Goal: Task Accomplishment & Management: Manage account settings

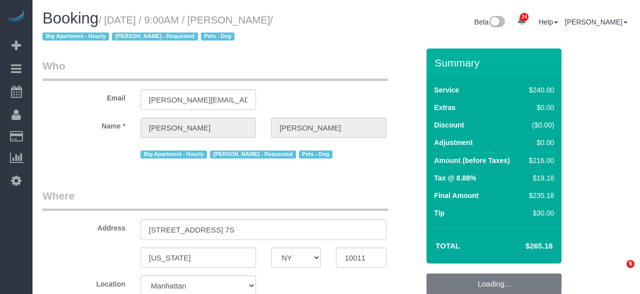
select select "NY"
select select "string:US"
select select "240"
select select "spot1"
select select "number:89"
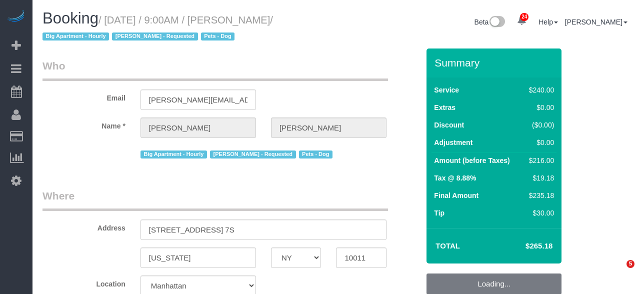
select select "number:90"
select select "number:13"
select select "number:5"
select select "number:21"
select select "object:4784"
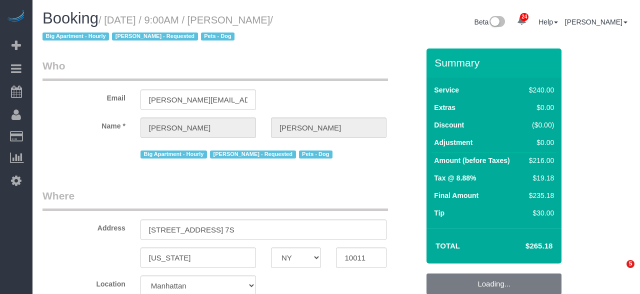
select select "string:stripe-pm_1KJhPx4VGloSiKo7DVyHIEX5"
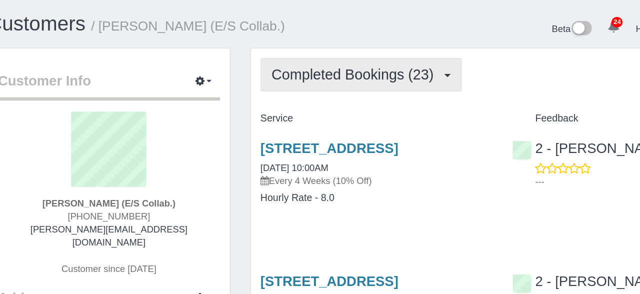
click at [354, 52] on span "Completed Bookings (23)" at bounding box center [324, 57] width 129 height 12
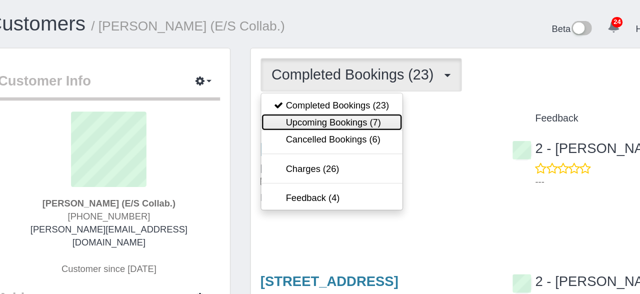
click at [338, 95] on link "Upcoming Bookings (7)" at bounding box center [306, 93] width 108 height 13
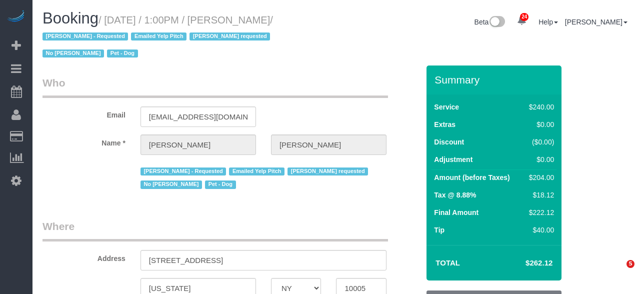
select select "NY"
select select "180"
select select "spot4"
select select "number:60"
select select "number:90"
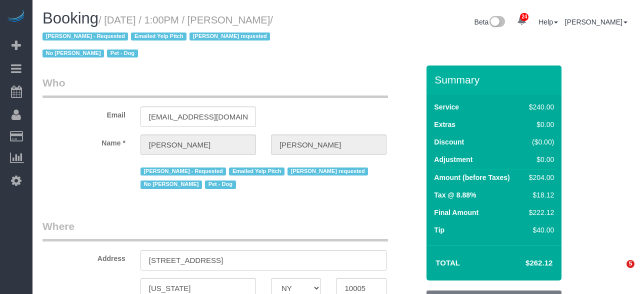
select select "number:13"
select select "number:6"
select select "object:2079"
select select "string:stripe-pm_1O4Two4VGloSiKo7SOdDDauw"
select select "object:2614"
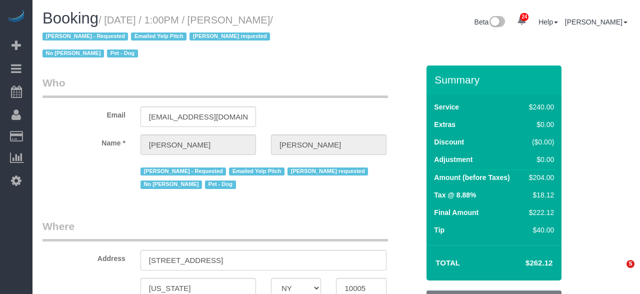
select select "spot62"
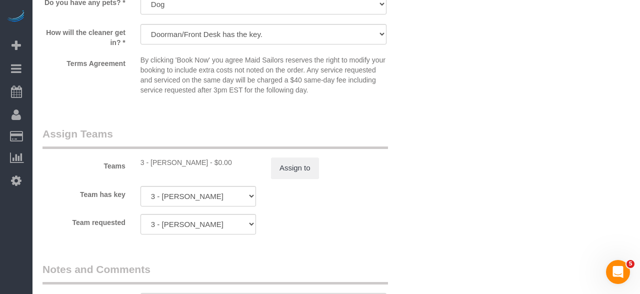
scroll to position [1072, 0]
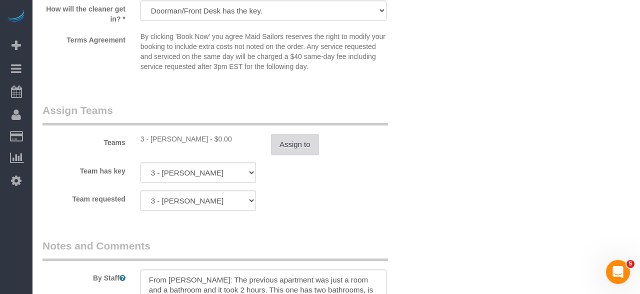
click at [299, 145] on button "Assign to" at bounding box center [295, 144] width 48 height 21
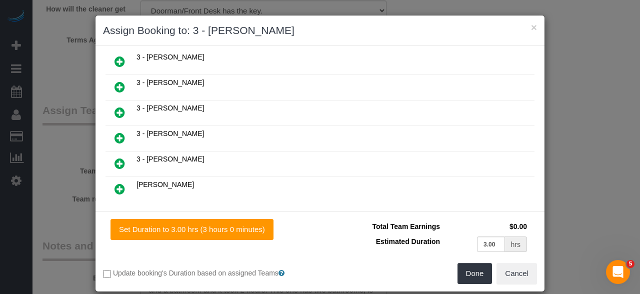
scroll to position [929, 0]
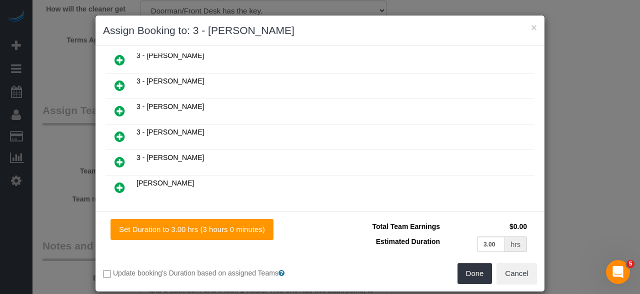
click at [172, 221] on icon at bounding box center [170, 224] width 6 height 7
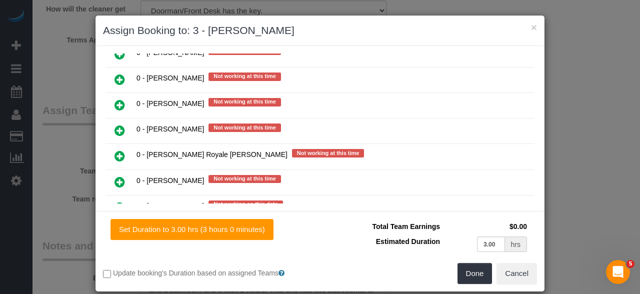
scroll to position [1187, 0]
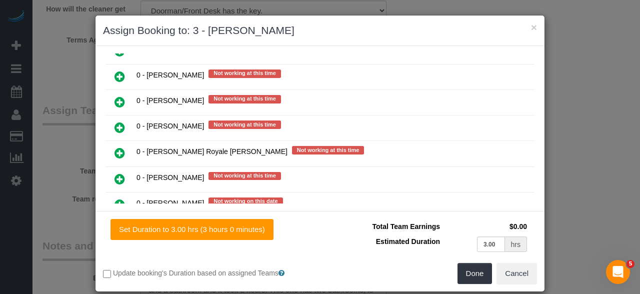
click at [123, 121] on icon at bounding box center [119, 127] width 10 height 12
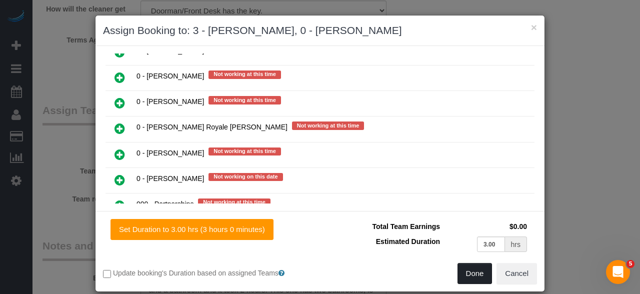
click at [480, 274] on button "Done" at bounding box center [474, 273] width 35 height 21
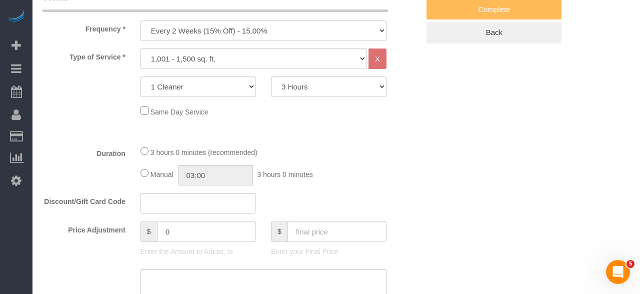
scroll to position [431, 0]
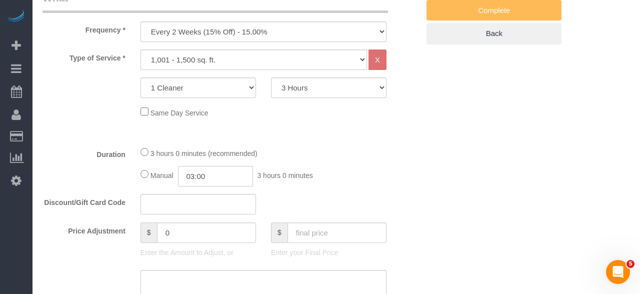
click at [239, 176] on input "03:00" at bounding box center [215, 176] width 75 height 20
click at [191, 179] on input "03:00" at bounding box center [215, 176] width 75 height 20
type input "03:30"
select select "spot120"
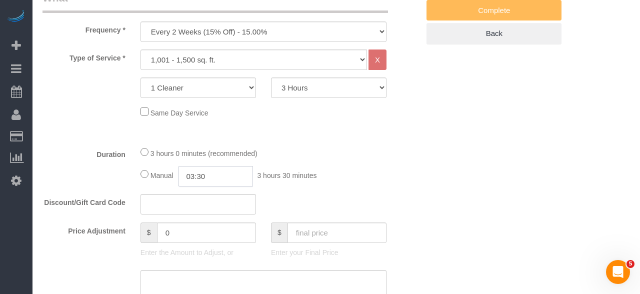
click at [220, 180] on input "03:30" at bounding box center [215, 176] width 75 height 20
click at [201, 179] on input "03:30" at bounding box center [215, 176] width 75 height 20
click at [194, 176] on input "03:30" at bounding box center [215, 176] width 75 height 20
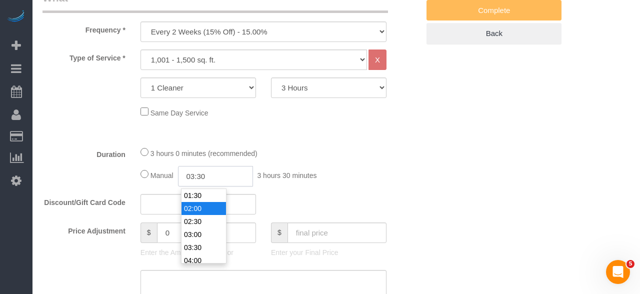
type input "02:00"
click at [201, 202] on input "text" at bounding box center [197, 204] width 115 height 20
click at [414, 166] on div "Duration 3 hours 0 minutes (recommended) Manual 02:00 2 hours 0 minutes" at bounding box center [230, 166] width 391 height 40
select select "spot178"
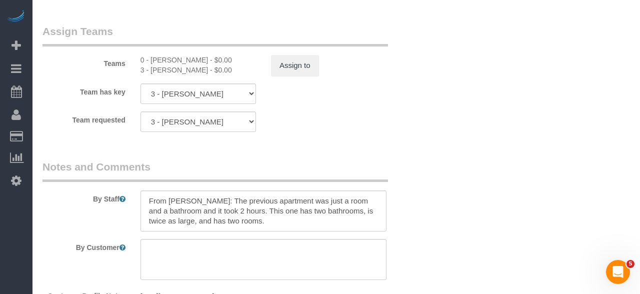
scroll to position [1147, 0]
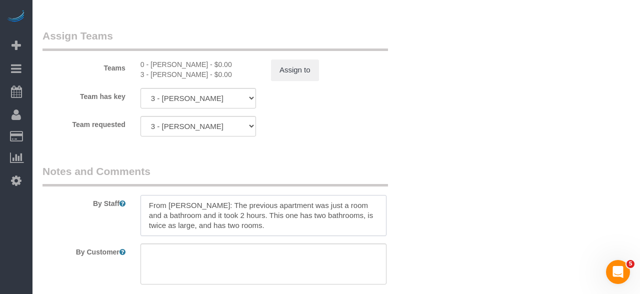
click at [151, 205] on textarea at bounding box center [263, 215] width 246 height 41
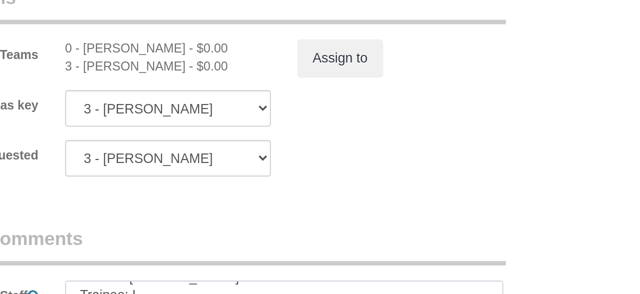
scroll to position [1184, 0]
copy div "[PERSON_NAME]"
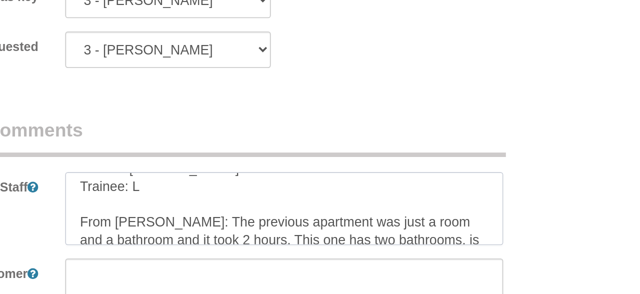
click at [210, 167] on textarea at bounding box center [263, 178] width 246 height 41
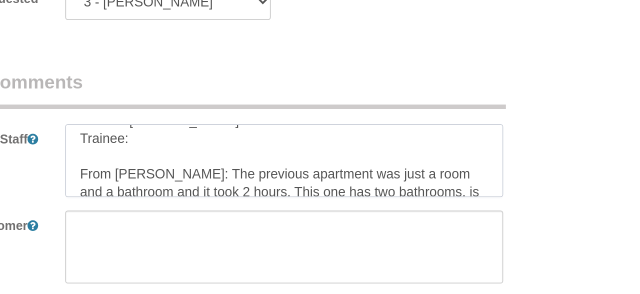
paste textarea "[PERSON_NAME]"
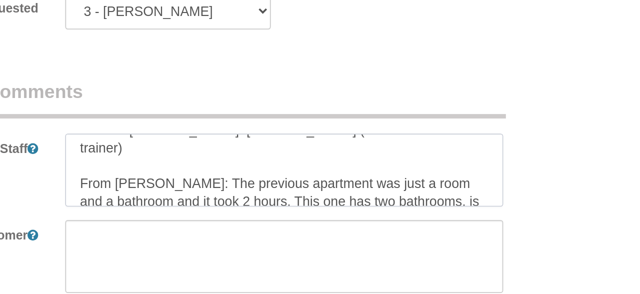
click at [353, 167] on textarea at bounding box center [263, 178] width 246 height 41
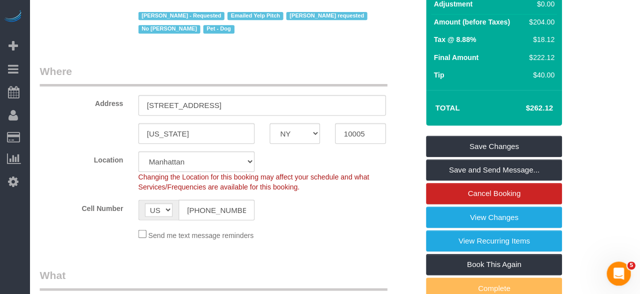
scroll to position [155, 0]
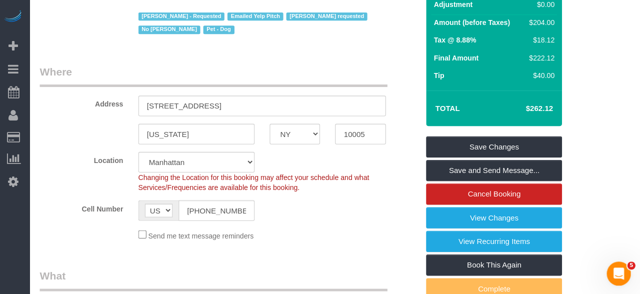
type textarea "Trainer: [PERSON_NAME]: [PERSON_NAME] (Please wait for the trainer) From [PERSO…"
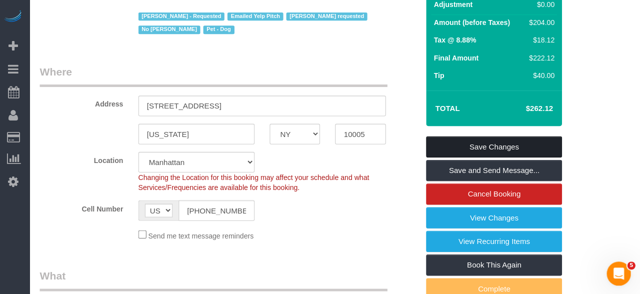
click at [516, 143] on link "Save Changes" at bounding box center [493, 145] width 135 height 21
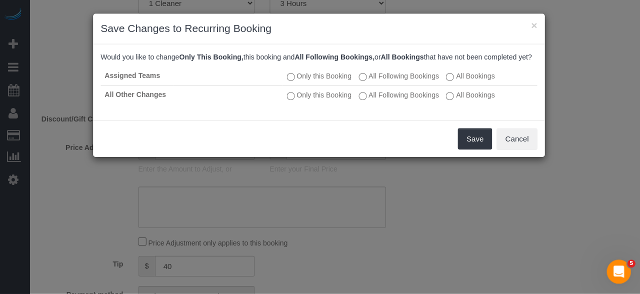
scroll to position [741, 0]
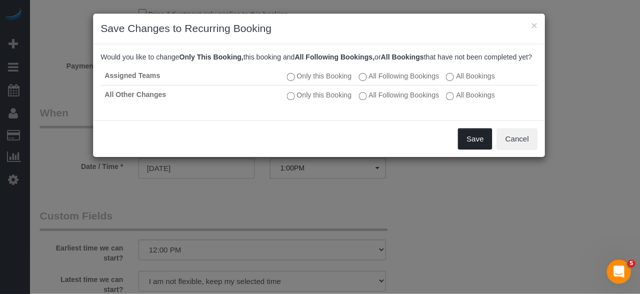
click at [477, 141] on button "Save" at bounding box center [475, 139] width 34 height 21
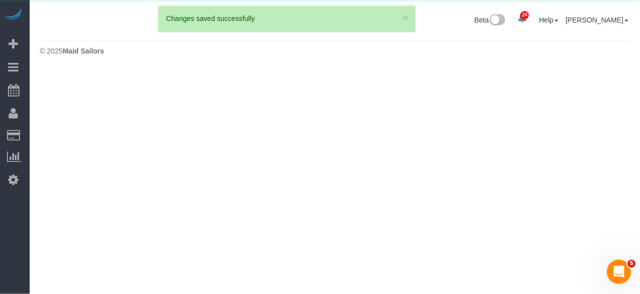
scroll to position [0, 0]
